Goal: Transaction & Acquisition: Purchase product/service

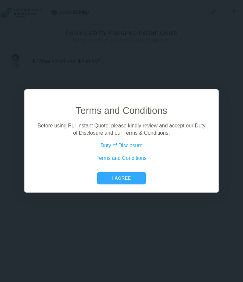
scroll to position [0, 2]
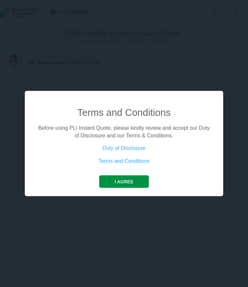
click at [125, 178] on button "I agree" at bounding box center [123, 181] width 49 height 13
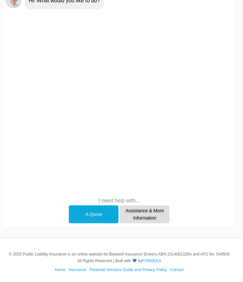
click at [97, 217] on div "A Quote" at bounding box center [94, 214] width 50 height 18
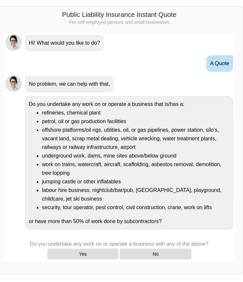
scroll to position [33, 2]
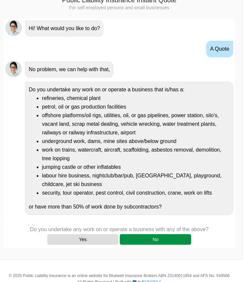
click at [149, 240] on div "No" at bounding box center [155, 239] width 71 height 11
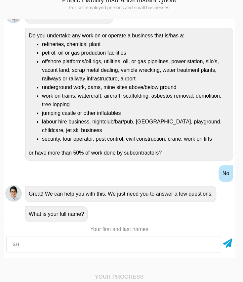
type input "S"
type input "[PERSON_NAME]"
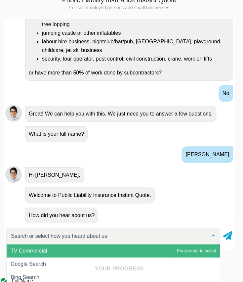
scroll to position [136, 0]
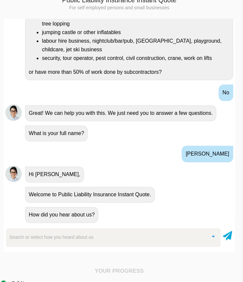
click at [138, 246] on div "Search or select how you heard about us TV Commercial Google Search Bing Search…" at bounding box center [119, 237] width 231 height 23
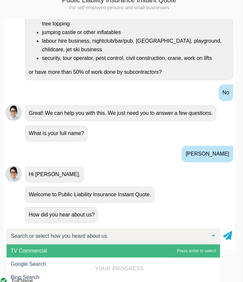
click at [139, 238] on div at bounding box center [113, 236] width 214 height 16
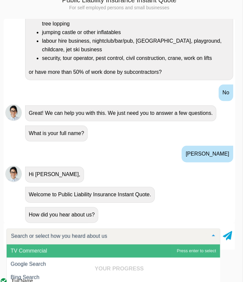
type input "g"
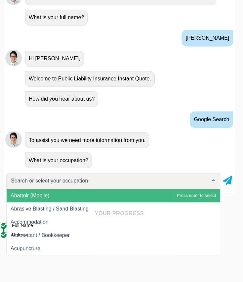
scroll to position [89, 2]
